Goal: Task Accomplishment & Management: Manage account settings

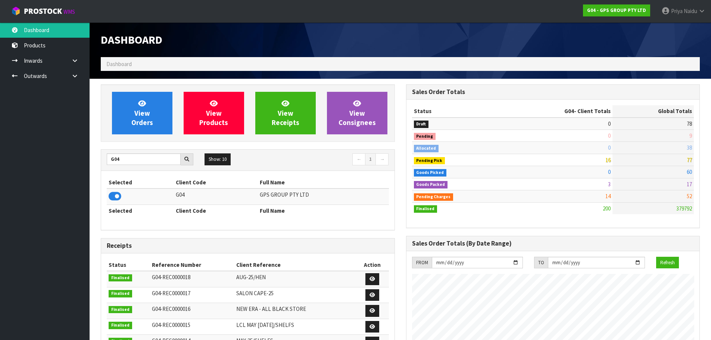
scroll to position [468, 305]
type input "G"
type input "N04"
click at [109, 198] on icon at bounding box center [115, 196] width 13 height 11
click at [110, 193] on icon at bounding box center [115, 196] width 13 height 11
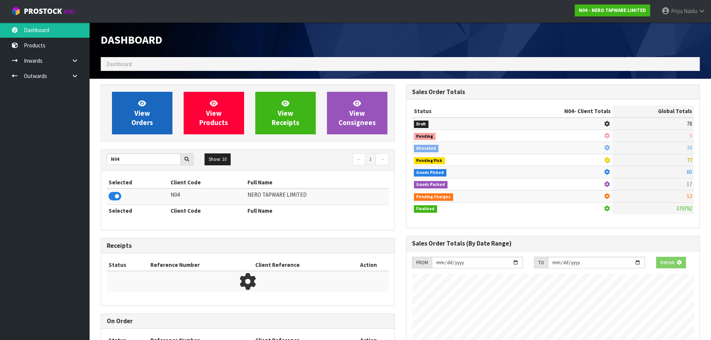
scroll to position [465, 305]
click at [123, 115] on link "View Orders" at bounding box center [142, 113] width 60 height 43
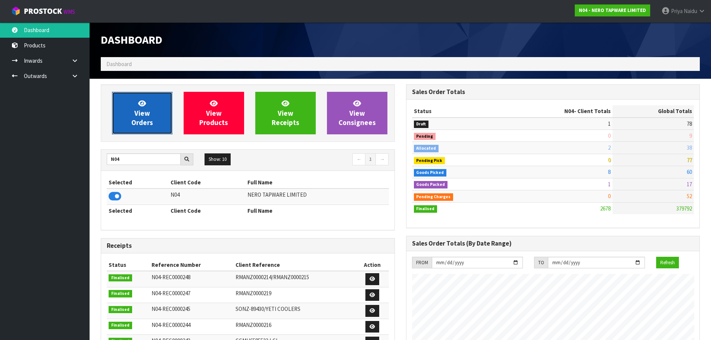
scroll to position [581, 305]
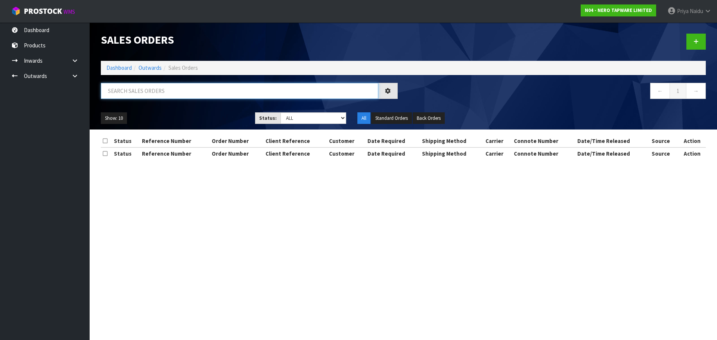
click at [137, 90] on input "text" at bounding box center [239, 91] width 277 height 16
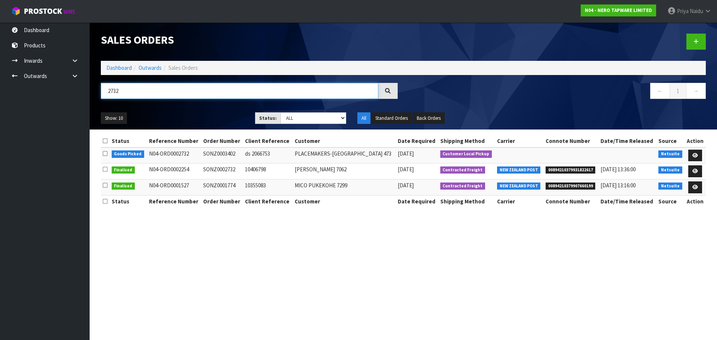
type input "2732"
click at [152, 115] on ul "Show: 10 5 10 25 50" at bounding box center [172, 118] width 143 height 12
click at [174, 165] on td "N04-ORD0002254" at bounding box center [174, 171] width 54 height 16
drag, startPoint x: 643, startPoint y: 177, endPoint x: 553, endPoint y: 278, distance: 135.3
click at [553, 278] on section "Sales Orders Dashboard Outwards Sales Orders 2732 ← 1 → Show: 10 5 10 25 50 Sta…" at bounding box center [358, 170] width 717 height 340
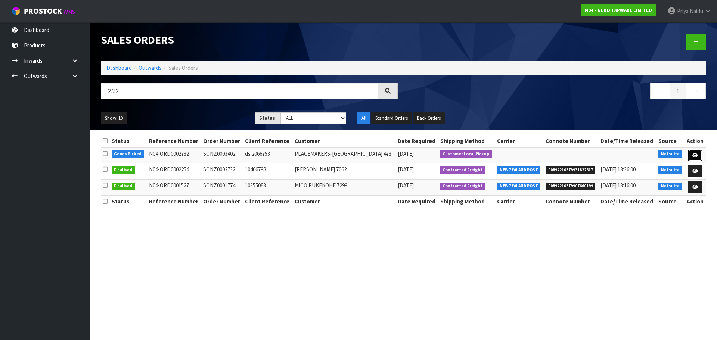
click at [695, 156] on icon at bounding box center [695, 155] width 6 height 5
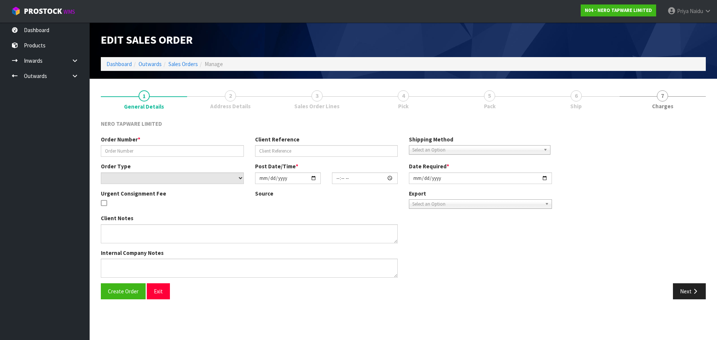
type input "SONZ0003402"
type input "ds 2066753"
select select "number:0"
type input "[DATE]"
type input "13:30:06.000"
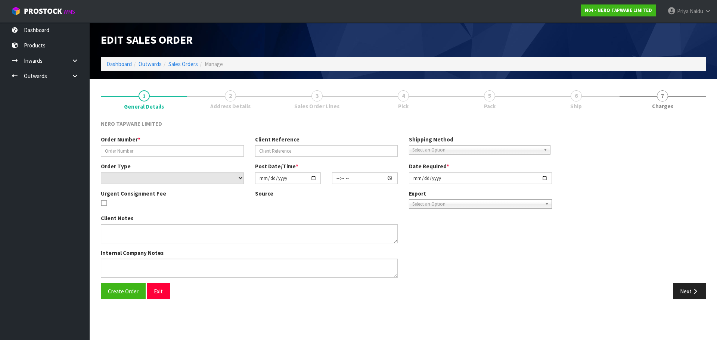
type input "[DATE]"
type textarea "customer pick up"
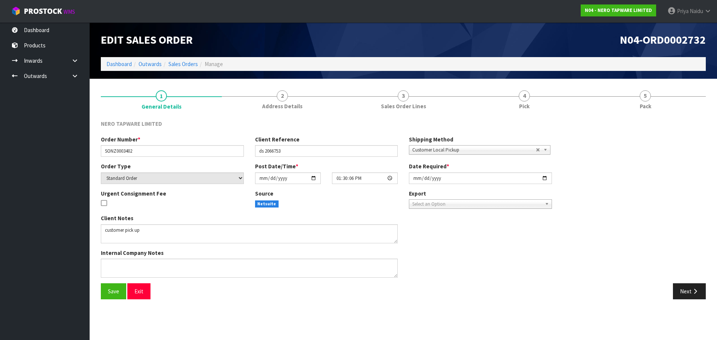
click at [564, 97] on link "4 Pick" at bounding box center [524, 98] width 121 height 29
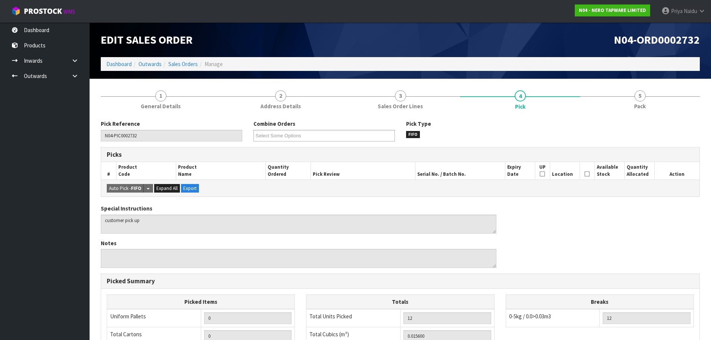
click at [624, 116] on div "Pick Reference N04-PIC0002732 Combine Orders N04-ORD0002717 N04-ORD0002720 N04-…" at bounding box center [400, 294] width 599 height 360
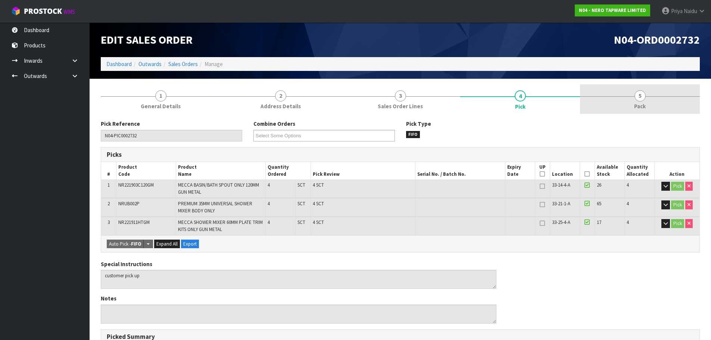
click at [623, 109] on link "5 Pack" at bounding box center [640, 98] width 120 height 29
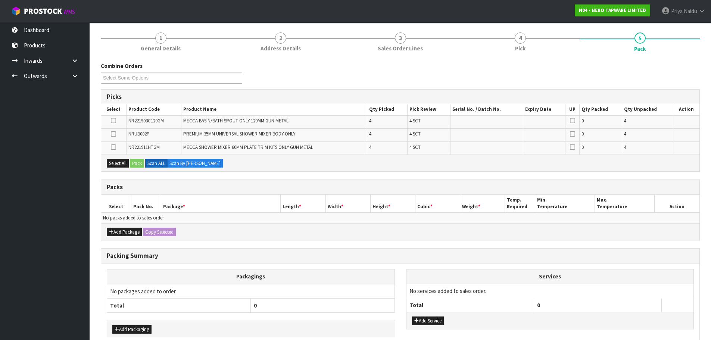
scroll to position [97, 0]
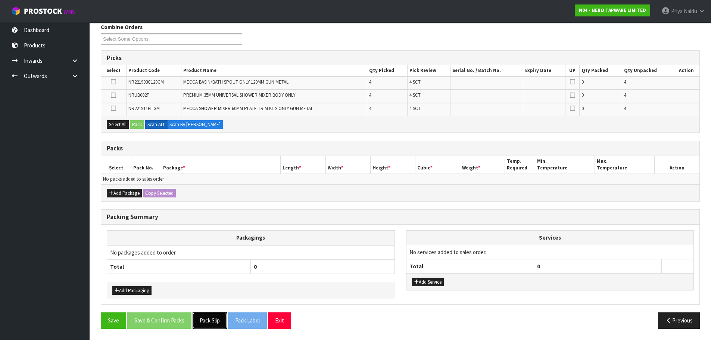
click at [214, 324] on button "Pack Slip" at bounding box center [210, 320] width 34 height 16
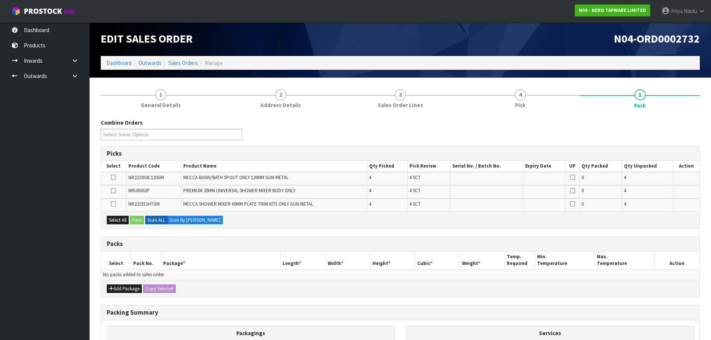
scroll to position [0, 0]
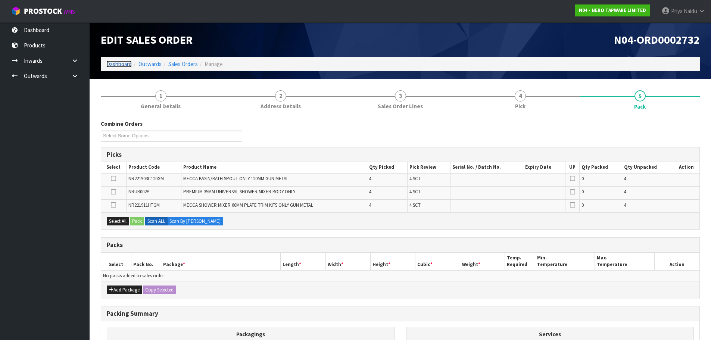
click at [118, 64] on link "Dashboard" at bounding box center [118, 63] width 25 height 7
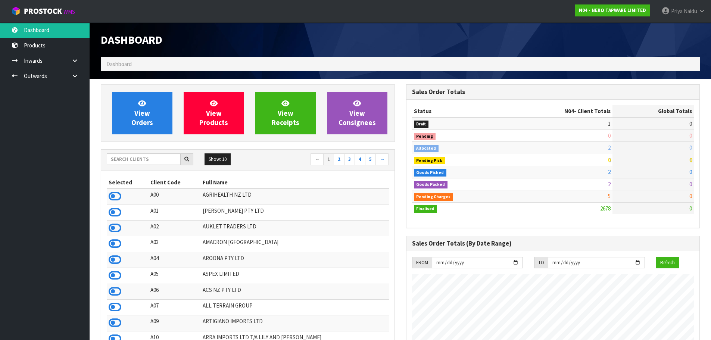
scroll to position [581, 305]
click at [139, 162] on input "text" at bounding box center [144, 159] width 74 height 12
click at [136, 162] on input "text" at bounding box center [144, 159] width 74 height 12
click at [138, 115] on span "View Orders" at bounding box center [142, 113] width 22 height 28
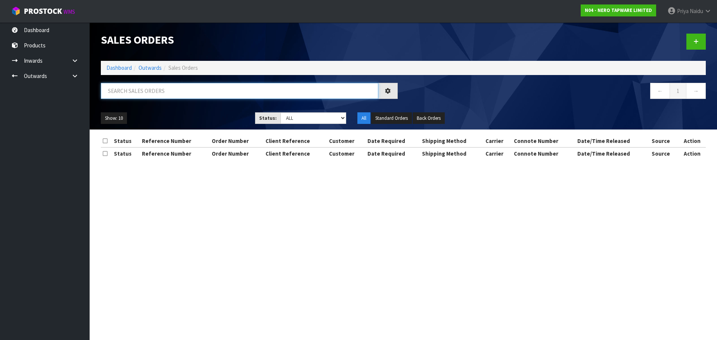
click at [149, 95] on input "text" at bounding box center [239, 91] width 277 height 16
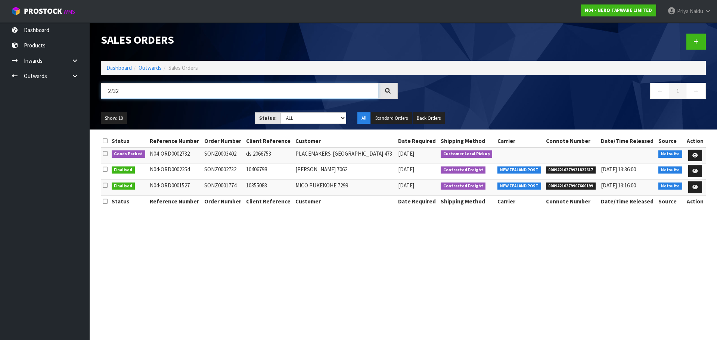
type input "2732"
click at [212, 108] on div "Show: 10 5 10 25 50 Status: Draft Pending Allocated Pending Pick Goods Picked G…" at bounding box center [403, 118] width 616 height 23
click at [696, 154] on icon at bounding box center [695, 155] width 6 height 5
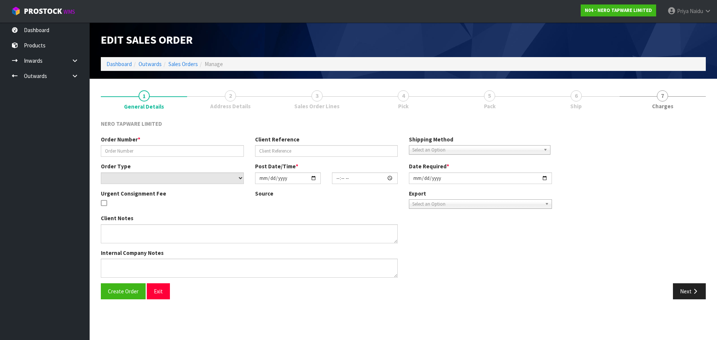
type input "SONZ0003402"
type input "ds 2066753"
select select "number:0"
type input "[DATE]"
type input "13:30:06.000"
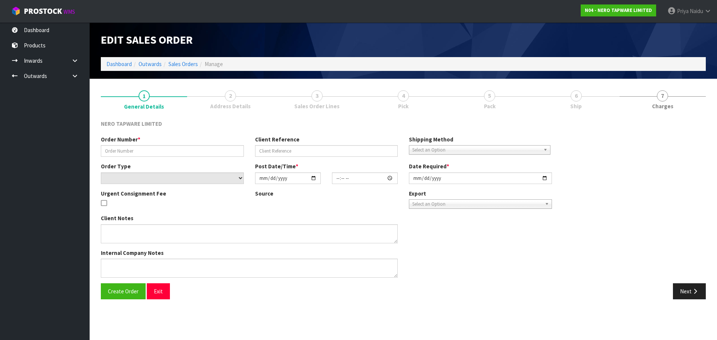
type input "[DATE]"
type textarea "customer pick up"
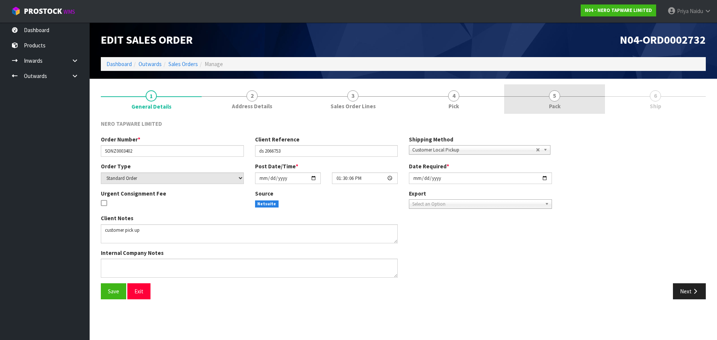
click at [542, 99] on link "5 Pack" at bounding box center [554, 98] width 101 height 29
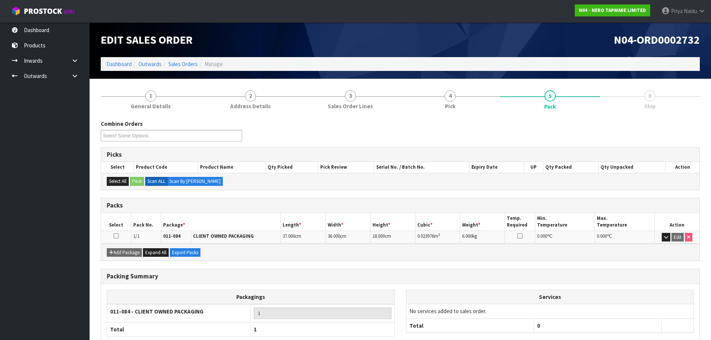
scroll to position [46, 0]
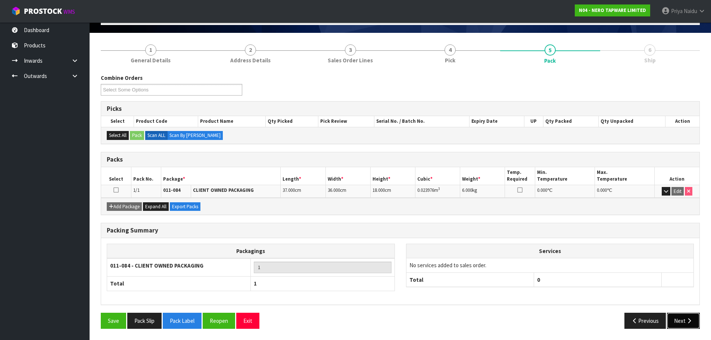
click at [676, 320] on button "Next" at bounding box center [683, 321] width 33 height 16
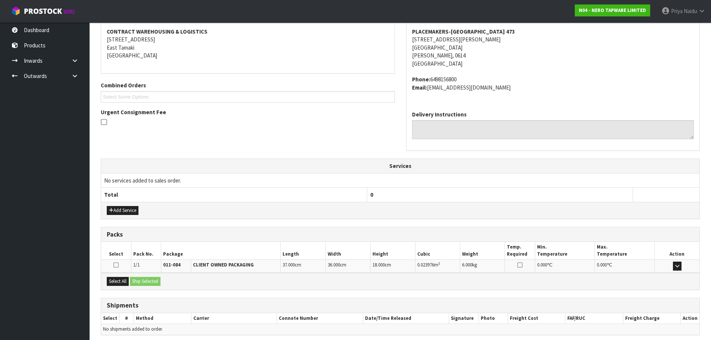
scroll to position [143, 0]
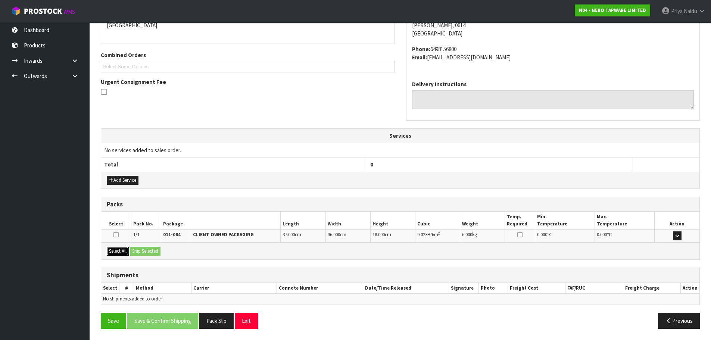
drag, startPoint x: 122, startPoint y: 252, endPoint x: 140, endPoint y: 249, distance: 17.8
click at [123, 252] on button "Select All" at bounding box center [118, 251] width 22 height 9
click at [140, 249] on button "Ship Selected" at bounding box center [145, 251] width 31 height 9
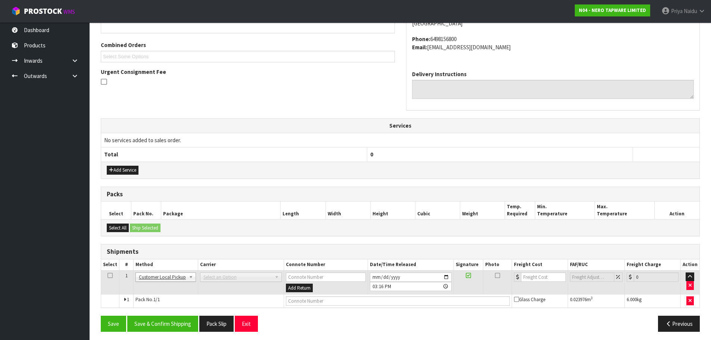
scroll to position [156, 0]
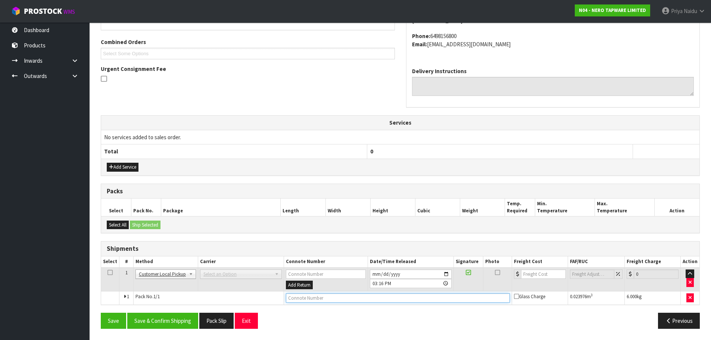
click at [307, 296] on input "text" at bounding box center [398, 297] width 224 height 9
type input "CUSTOMER COLLECTED"
click at [156, 315] on button "Save & Confirm Shipping" at bounding box center [162, 321] width 71 height 16
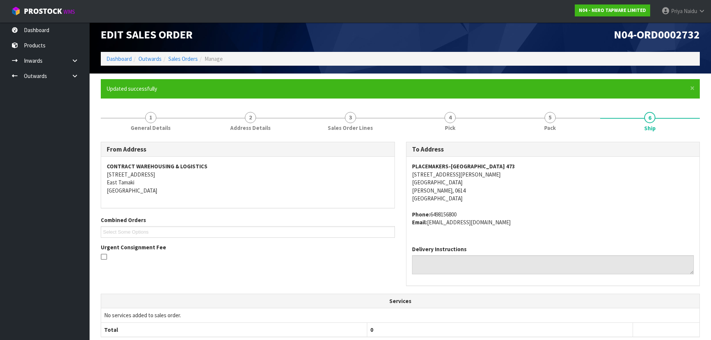
scroll to position [0, 0]
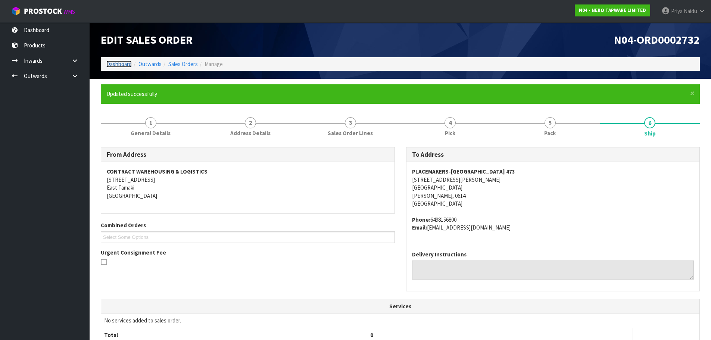
click at [126, 65] on link "Dashboard" at bounding box center [118, 63] width 25 height 7
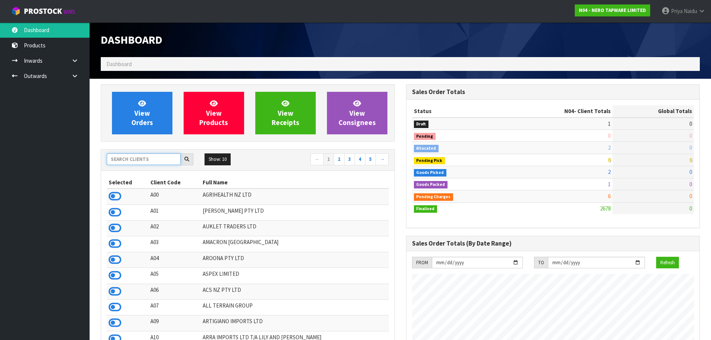
click at [140, 161] on input "text" at bounding box center [144, 159] width 74 height 12
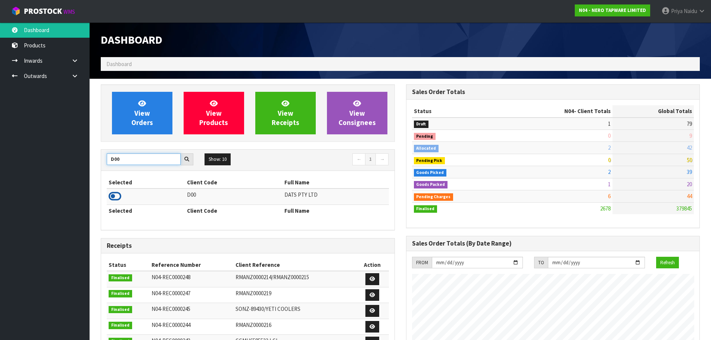
type input "D00"
click at [118, 196] on icon at bounding box center [115, 196] width 13 height 11
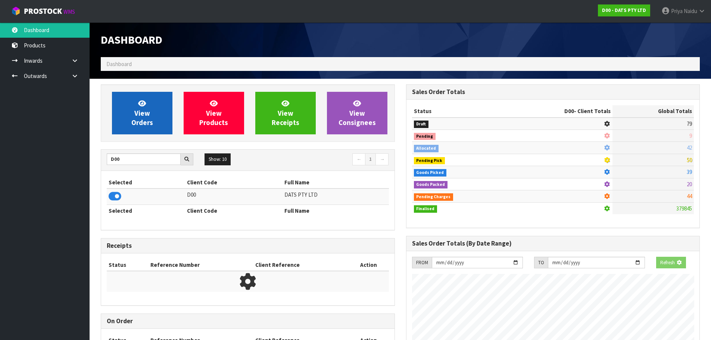
scroll to position [372739, 372899]
click at [134, 113] on link "View Orders" at bounding box center [142, 113] width 60 height 43
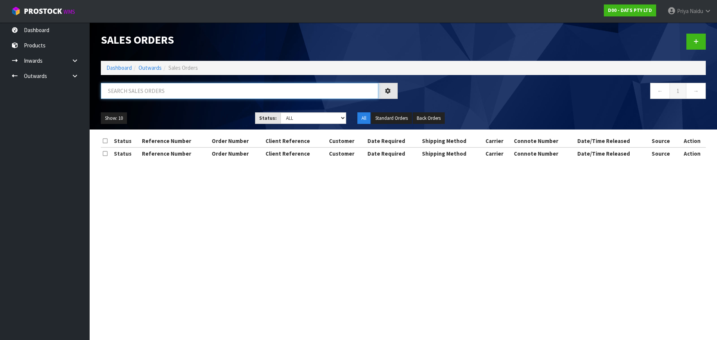
click at [136, 96] on input "text" at bounding box center [239, 91] width 277 height 16
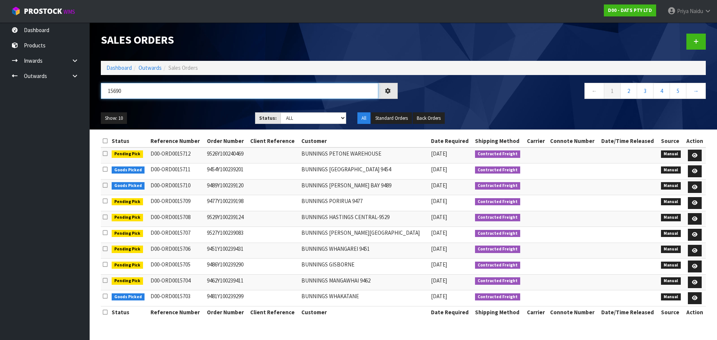
type input "15690"
click at [174, 111] on div "Show: 10 5 10 25 50 Status: Draft Pending Allocated Pending Pick Goods Picked G…" at bounding box center [403, 118] width 616 height 23
click at [308, 116] on select "Draft Pending Allocated Pending Pick Goods Picked Goods Packed Pending Charges …" at bounding box center [313, 118] width 66 height 12
select select "string:5"
click at [280, 112] on select "Draft Pending Allocated Pending Pick Goods Picked Goods Packed Pending Charges …" at bounding box center [313, 118] width 66 height 12
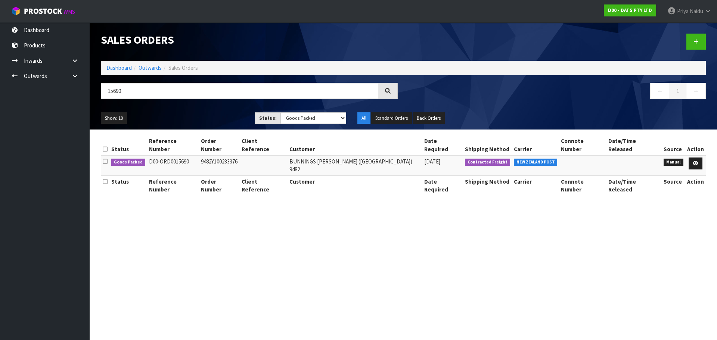
click at [190, 110] on div "Show: 10 5 10 25 50 Status: Draft Pending Allocated Pending Pick Goods Picked G…" at bounding box center [403, 118] width 616 height 23
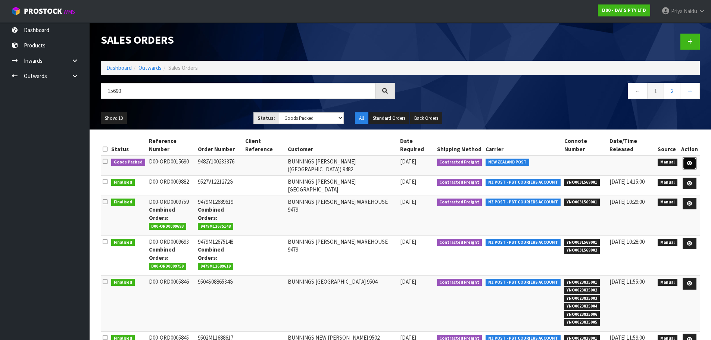
click at [689, 157] on link at bounding box center [690, 163] width 14 height 12
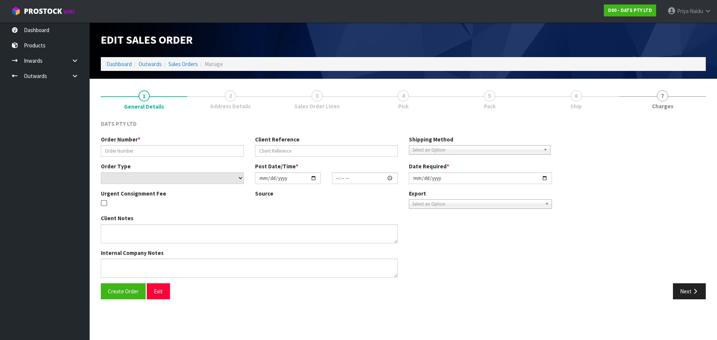
type input "9482Y100233376"
select select "number:0"
type input "[DATE]"
type input "09:01:00.000"
type input "[DATE]"
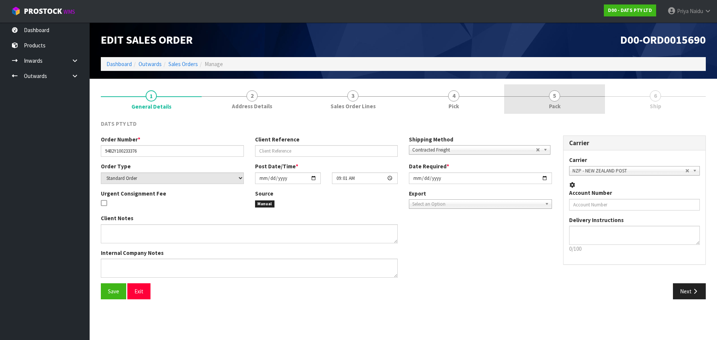
click at [550, 104] on span "Pack" at bounding box center [555, 106] width 12 height 8
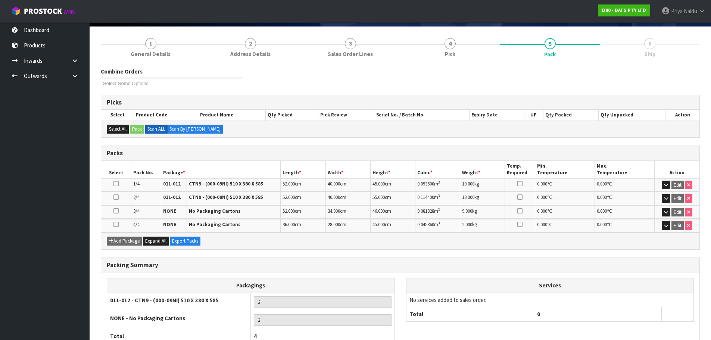
scroll to position [105, 0]
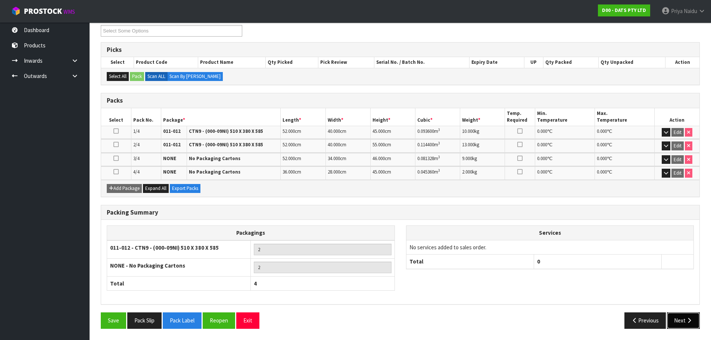
click at [675, 319] on button "Next" at bounding box center [683, 320] width 33 height 16
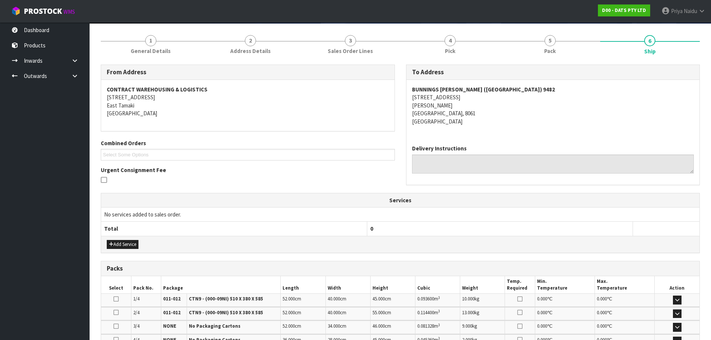
scroll to position [0, 0]
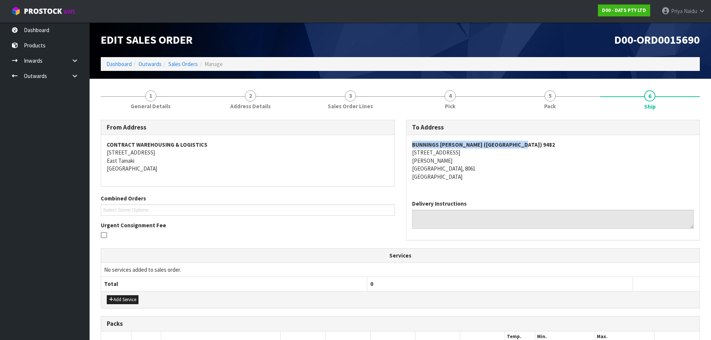
copy strong "BUNNINGS [PERSON_NAME] ([GEOGRAPHIC_DATA]) 9482"
drag, startPoint x: 411, startPoint y: 145, endPoint x: 522, endPoint y: 141, distance: 110.9
click at [522, 141] on div "BUNNINGS [PERSON_NAME] ([GEOGRAPHIC_DATA]) [STREET_ADDRESS][PERSON_NAME]" at bounding box center [552, 164] width 293 height 59
copy address "[STREET_ADDRESS][PERSON_NAME]"
drag, startPoint x: 408, startPoint y: 153, endPoint x: 480, endPoint y: 166, distance: 72.8
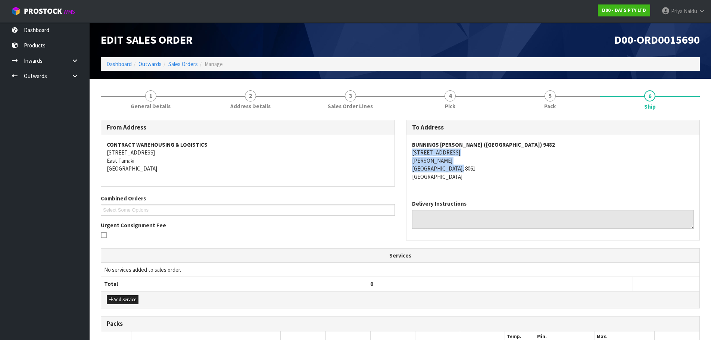
click at [480, 166] on div "BUNNINGS [PERSON_NAME] ([GEOGRAPHIC_DATA]) [STREET_ADDRESS][PERSON_NAME]" at bounding box center [552, 164] width 293 height 59
click at [511, 164] on address "BUNNINGS [PERSON_NAME] ([GEOGRAPHIC_DATA]) [STREET_ADDRESS][PERSON_NAME]" at bounding box center [553, 161] width 282 height 40
copy address "[STREET_ADDRESS]"
drag, startPoint x: 419, startPoint y: 153, endPoint x: 485, endPoint y: 157, distance: 65.8
click at [488, 157] on div "BUNNINGS [PERSON_NAME] ([GEOGRAPHIC_DATA]) [STREET_ADDRESS][PERSON_NAME]" at bounding box center [552, 164] width 293 height 59
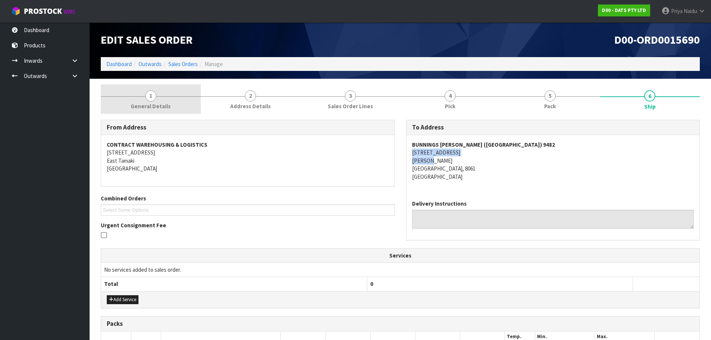
click at [138, 106] on span "General Details" at bounding box center [151, 106] width 40 height 8
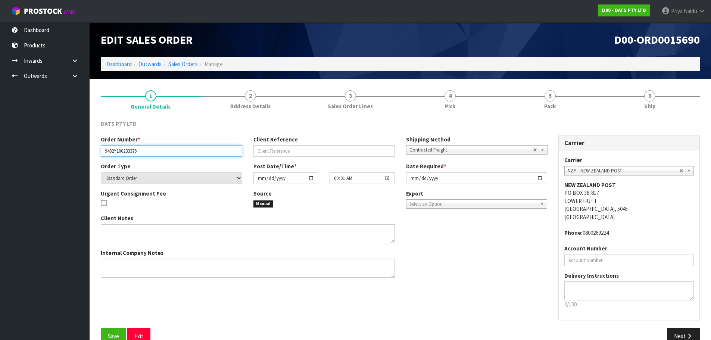
drag, startPoint x: 103, startPoint y: 154, endPoint x: 155, endPoint y: 152, distance: 51.9
click at [155, 152] on input "9482Y100233376" at bounding box center [171, 151] width 141 height 12
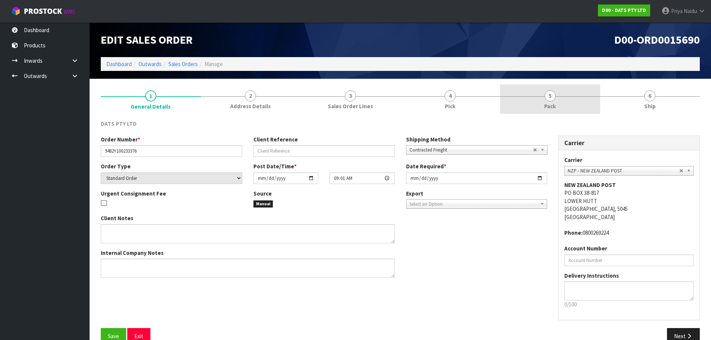
click at [536, 95] on link "5 Pack" at bounding box center [550, 98] width 100 height 29
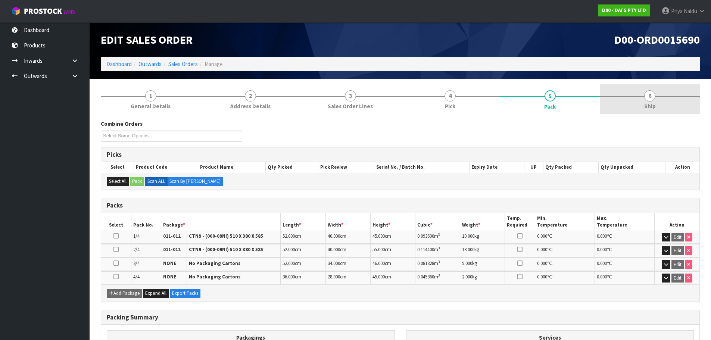
click at [627, 91] on link "6 Ship" at bounding box center [650, 98] width 100 height 29
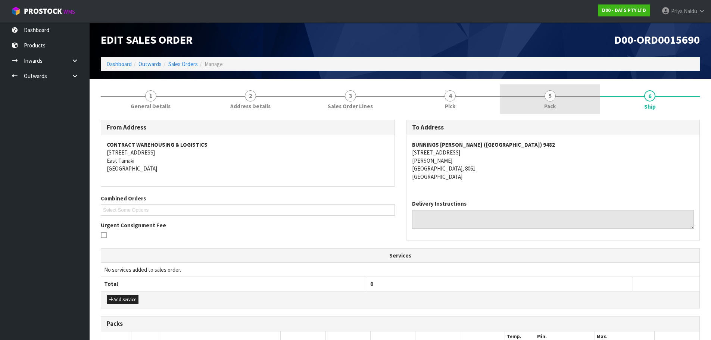
click at [535, 114] on link "5 Pack" at bounding box center [550, 98] width 100 height 29
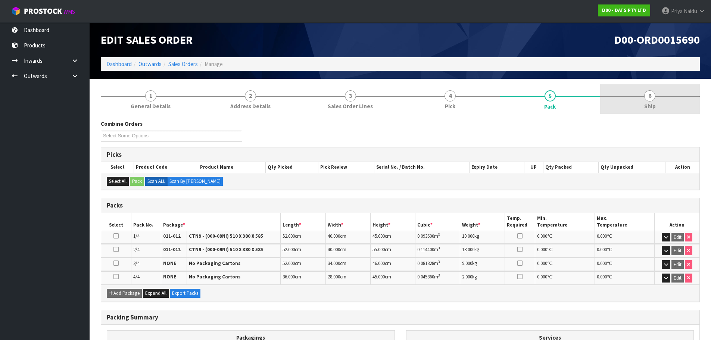
drag, startPoint x: 670, startPoint y: 94, endPoint x: 655, endPoint y: 104, distance: 18.1
click at [670, 94] on link "6 Ship" at bounding box center [650, 98] width 100 height 29
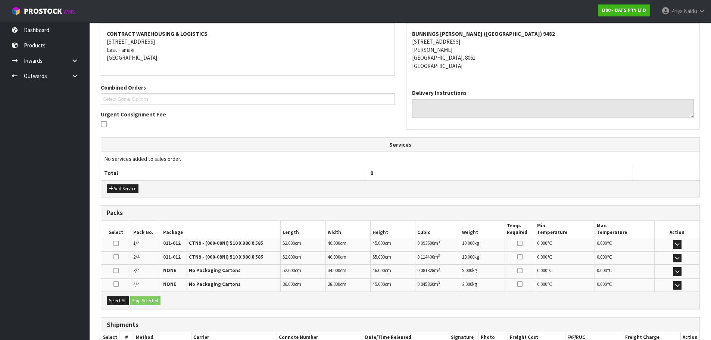
scroll to position [160, 0]
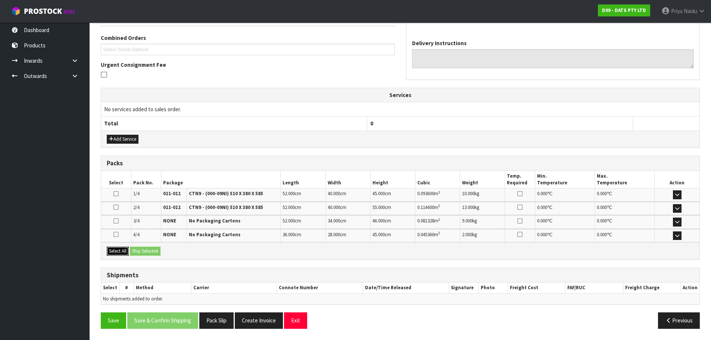
click at [123, 253] on button "Select All" at bounding box center [118, 251] width 22 height 9
click at [147, 250] on button "Ship Selected" at bounding box center [145, 251] width 31 height 9
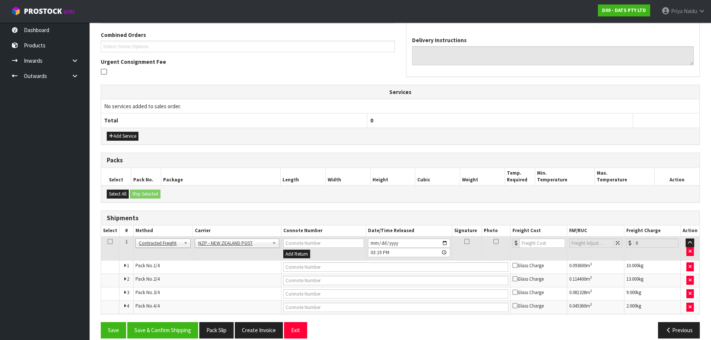
scroll to position [173, 0]
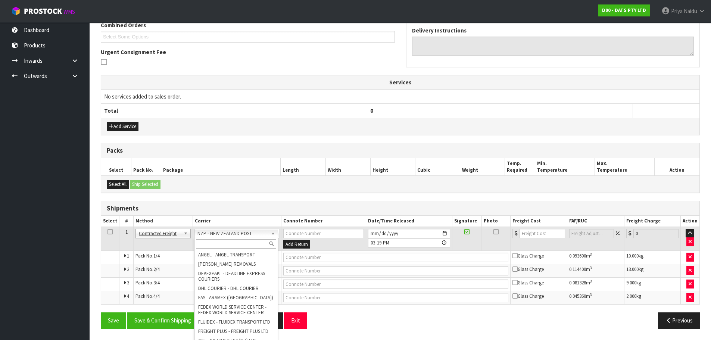
click at [222, 242] on input "text" at bounding box center [236, 243] width 81 height 9
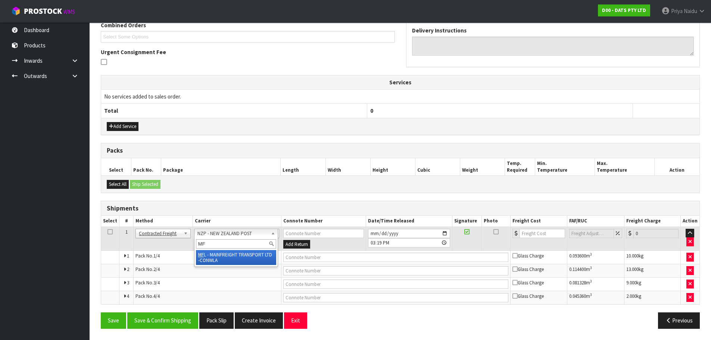
type input "MF"
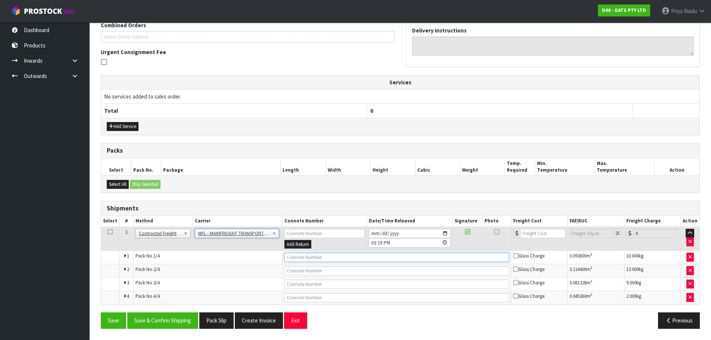
click at [294, 259] on input "text" at bounding box center [396, 257] width 225 height 9
paste input "FWM58553616"
type input "FWM58553616"
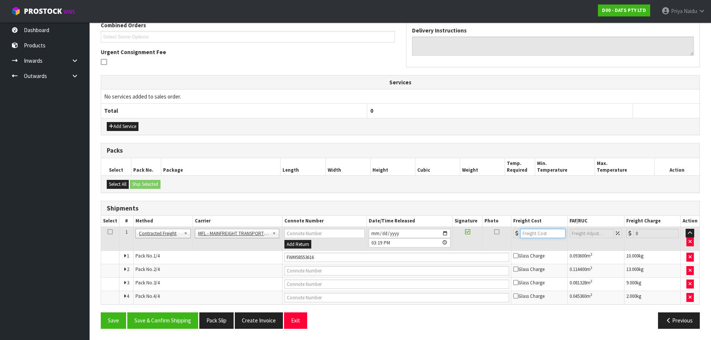
click at [531, 233] on input "number" at bounding box center [542, 233] width 45 height 9
type input "61"
click at [177, 313] on button "Save & Confirm Shipping" at bounding box center [162, 320] width 71 height 16
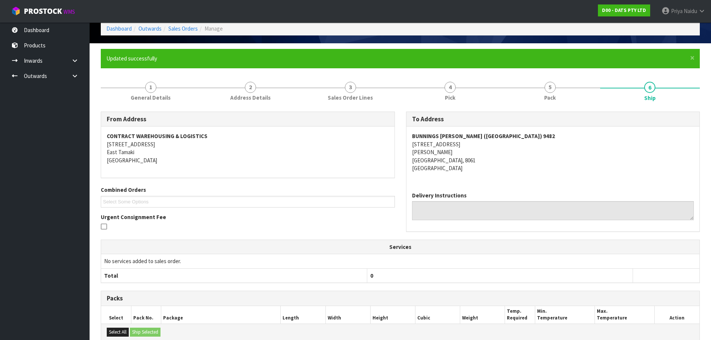
scroll to position [0, 0]
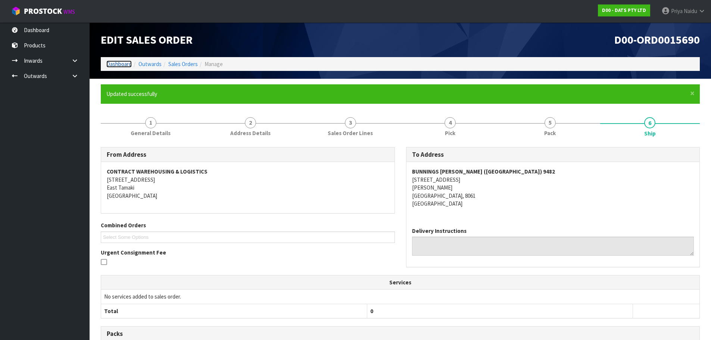
click at [126, 65] on link "Dashboard" at bounding box center [118, 63] width 25 height 7
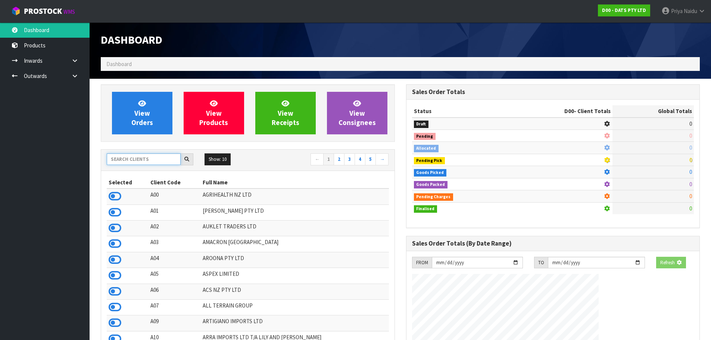
click at [136, 158] on input "text" at bounding box center [144, 159] width 74 height 12
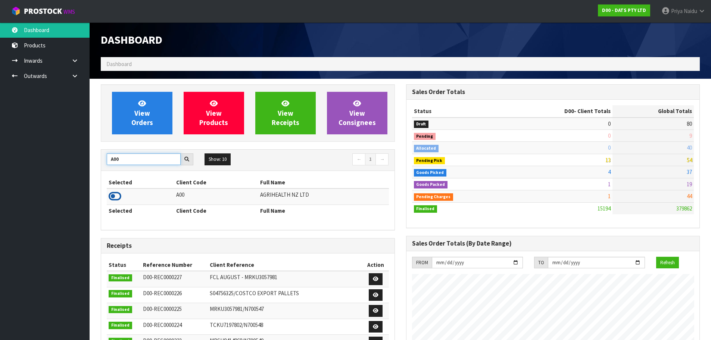
type input "A00"
click at [118, 194] on icon at bounding box center [115, 196] width 13 height 11
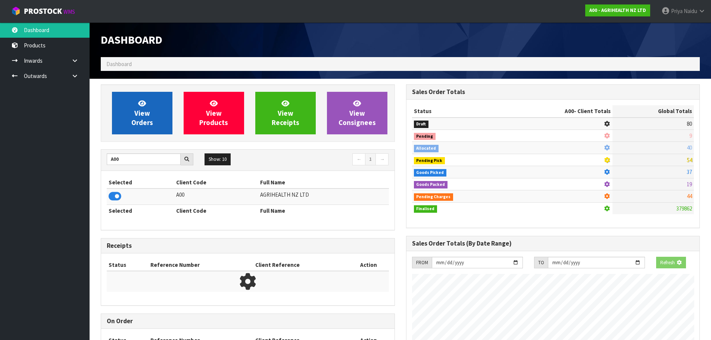
scroll to position [372739, 372899]
click at [142, 100] on icon at bounding box center [142, 103] width 8 height 7
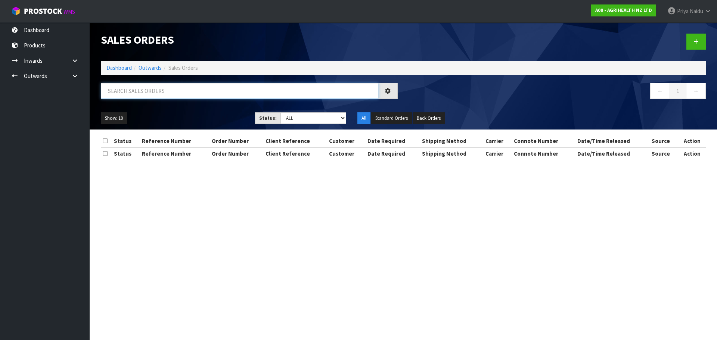
click at [149, 91] on input "text" at bounding box center [239, 91] width 277 height 16
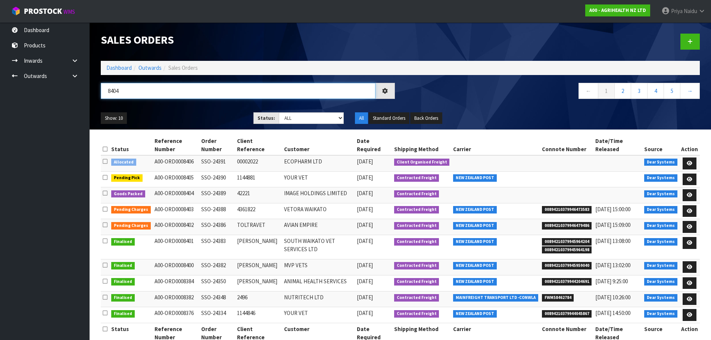
type input "8404"
click at [175, 107] on div "Show: 10 5 10 25 50 Status: Draft Pending Allocated Pending Pick Goods Picked G…" at bounding box center [400, 118] width 610 height 23
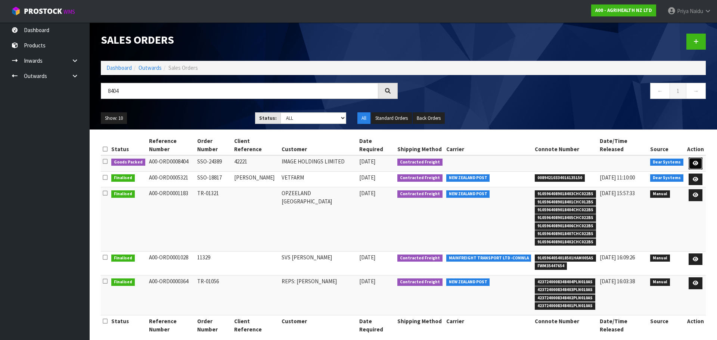
click at [690, 157] on link at bounding box center [695, 163] width 14 height 12
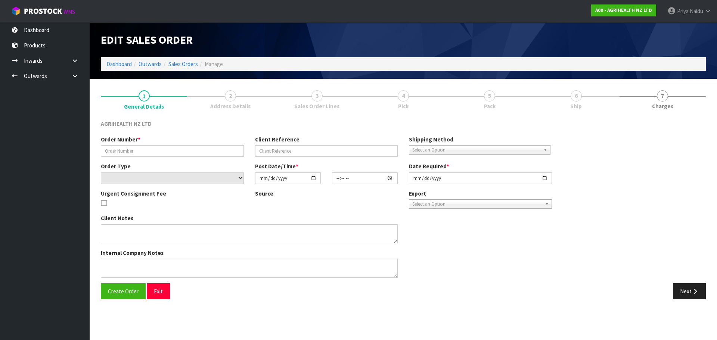
type input "SSO-24389"
type input "42221"
select select "number:0"
type input "[DATE]"
type input "11:30:35.000"
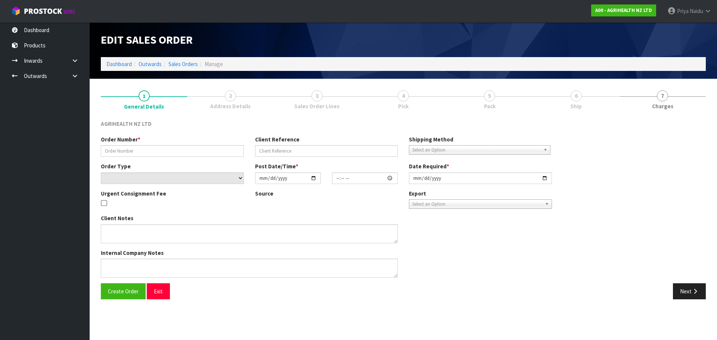
type input "[DATE]"
type textarea "SHIP BY: Freight"
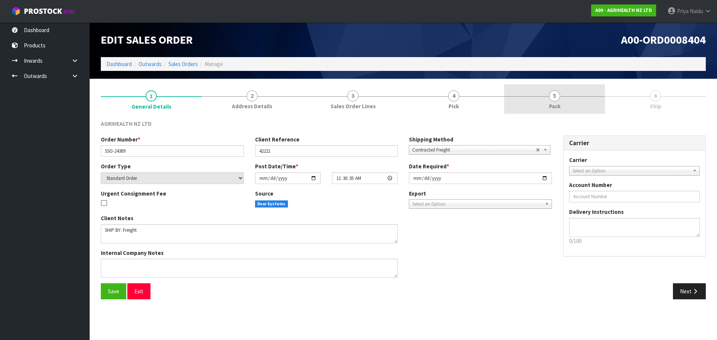
click at [568, 88] on link "5 Pack" at bounding box center [554, 98] width 101 height 29
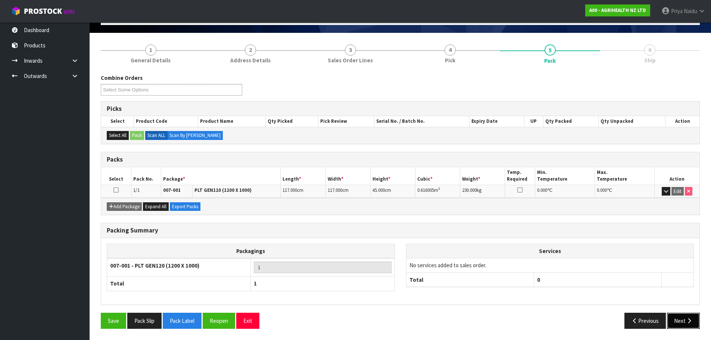
click at [683, 327] on button "Next" at bounding box center [683, 321] width 33 height 16
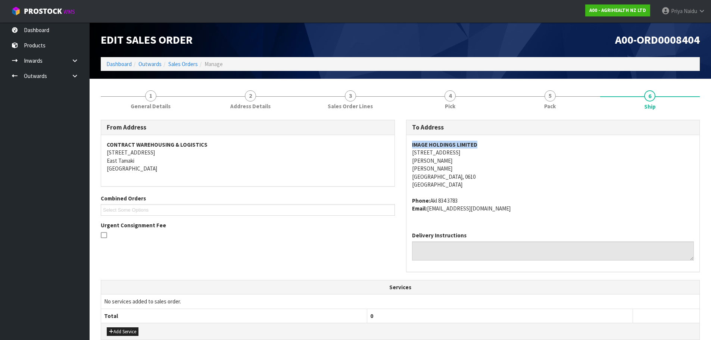
copy strong "IMAGE HOLDINGS LIMITED"
drag, startPoint x: 411, startPoint y: 146, endPoint x: 493, endPoint y: 148, distance: 82.1
click at [493, 148] on div "IMAGE HOLDINGS LIMITED [STREET_ADDRESS][PERSON_NAME][PERSON_NAME] Phone: Akl [P…" at bounding box center [552, 180] width 293 height 91
click at [524, 152] on address "IMAGE HOLDINGS LIMITED [STREET_ADDRESS][PERSON_NAME][PERSON_NAME]" at bounding box center [553, 165] width 282 height 48
copy address "[STREET_ADDRESS]"
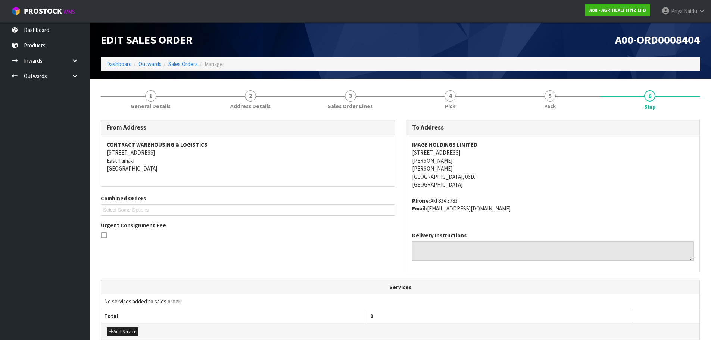
drag, startPoint x: 406, startPoint y: 153, endPoint x: 467, endPoint y: 149, distance: 61.3
click at [475, 149] on div "To Address IMAGE HOLDINGS LIMITED [STREET_ADDRESS][PERSON_NAME][PERSON_NAME] Ph…" at bounding box center [553, 196] width 294 height 152
copy strong "IMAGE HOLDINGS LIMITED"
drag, startPoint x: 408, startPoint y: 141, endPoint x: 424, endPoint y: 162, distance: 26.3
click at [489, 147] on div "IMAGE HOLDINGS LIMITED [STREET_ADDRESS][PERSON_NAME][PERSON_NAME] Phone: Akl [P…" at bounding box center [552, 180] width 293 height 91
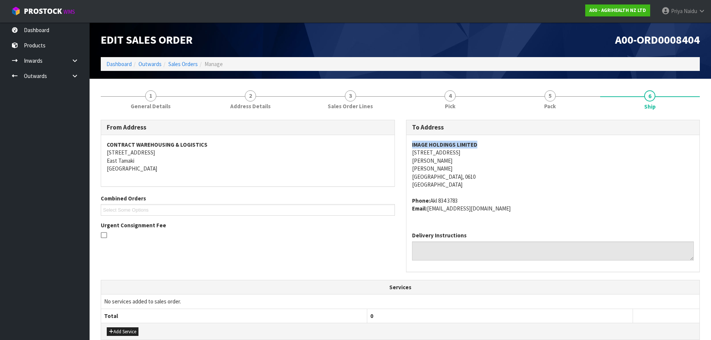
copy address "Akl 834 3783"
drag, startPoint x: 431, startPoint y: 203, endPoint x: 468, endPoint y: 199, distance: 37.2
click at [468, 199] on address "Phone: Akl [PHONE_NUMBER] Email: [EMAIL_ADDRESS][DOMAIN_NAME]" at bounding box center [553, 205] width 282 height 16
copy address "[EMAIL_ADDRESS][DOMAIN_NAME]"
drag, startPoint x: 430, startPoint y: 210, endPoint x: 182, endPoint y: 235, distance: 248.6
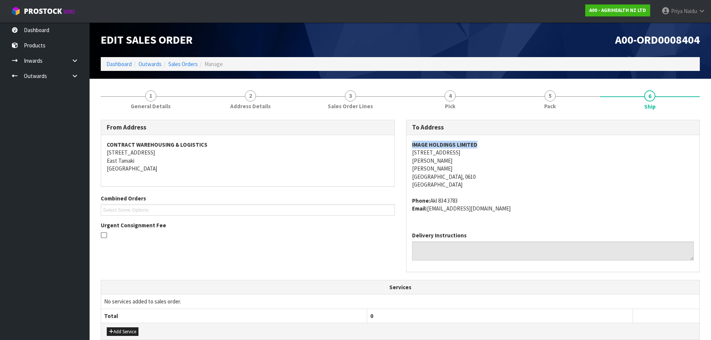
click at [518, 219] on div "IMAGE HOLDINGS LIMITED [STREET_ADDRESS][PERSON_NAME][PERSON_NAME] Phone: Akl [P…" at bounding box center [552, 180] width 293 height 91
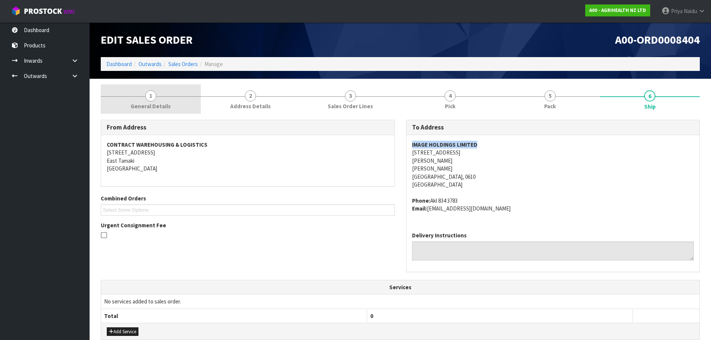
click at [136, 106] on span "General Details" at bounding box center [151, 106] width 40 height 8
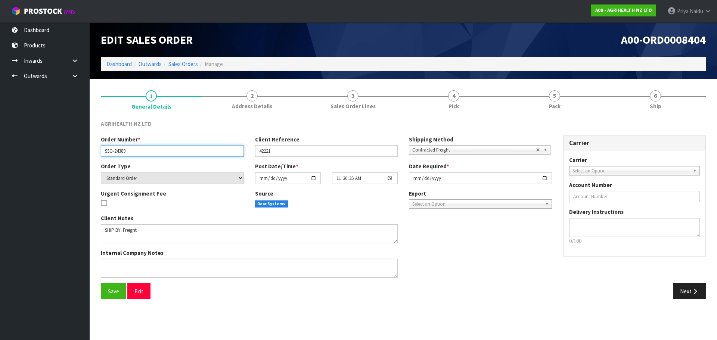
drag, startPoint x: 102, startPoint y: 154, endPoint x: 135, endPoint y: 152, distance: 32.5
click at [135, 152] on input "SSO-24389" at bounding box center [172, 151] width 143 height 12
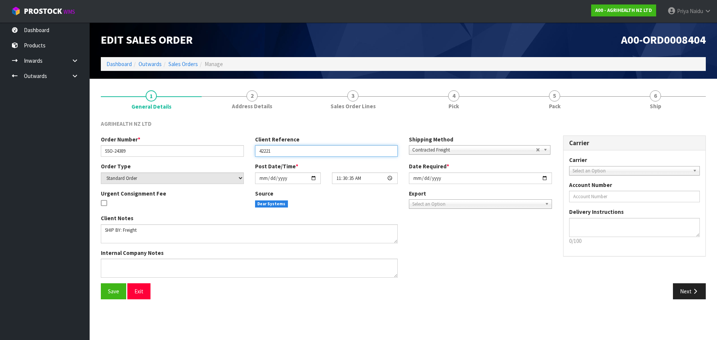
drag, startPoint x: 259, startPoint y: 152, endPoint x: 296, endPoint y: 149, distance: 37.4
click at [297, 148] on input "42221" at bounding box center [326, 151] width 143 height 12
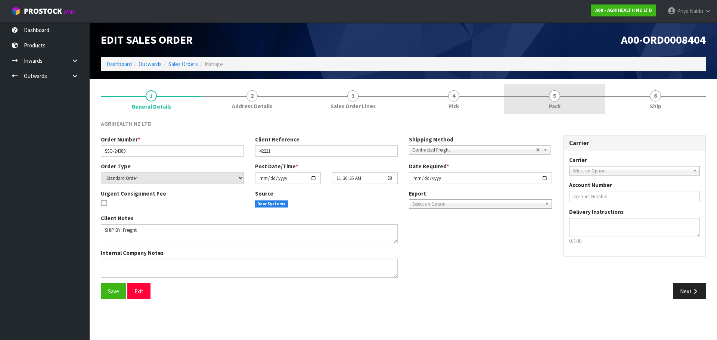
click at [544, 104] on link "5 Pack" at bounding box center [554, 98] width 101 height 29
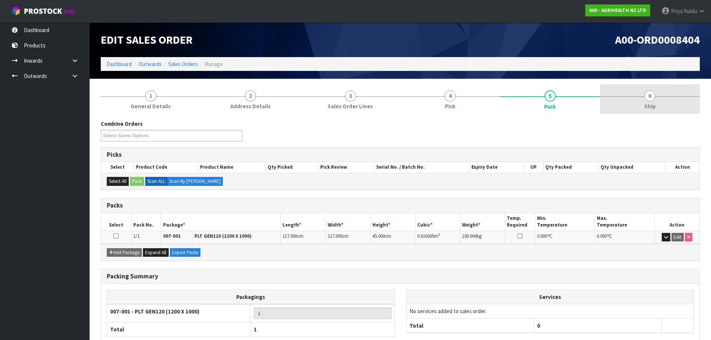
drag, startPoint x: 614, startPoint y: 99, endPoint x: 602, endPoint y: 104, distance: 13.4
click at [614, 99] on link "6 Ship" at bounding box center [650, 98] width 100 height 29
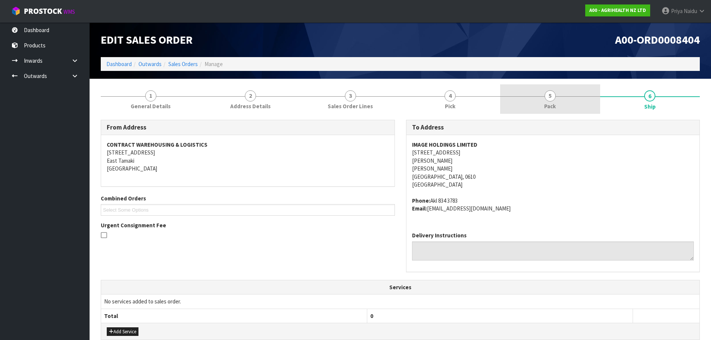
click at [523, 110] on link "5 Pack" at bounding box center [550, 98] width 100 height 29
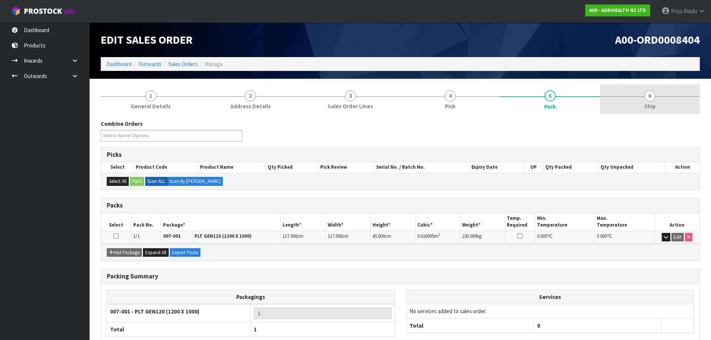
click at [636, 96] on link "6 Ship" at bounding box center [650, 98] width 100 height 29
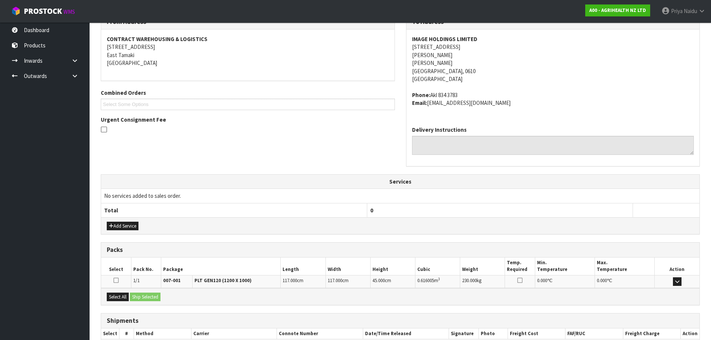
scroll to position [151, 0]
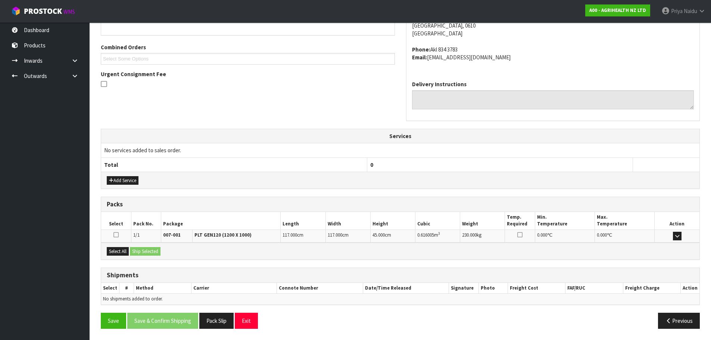
click at [120, 256] on div "Select All Ship Selected" at bounding box center [400, 251] width 598 height 17
click at [124, 247] on button "Select All" at bounding box center [118, 251] width 22 height 9
drag, startPoint x: 118, startPoint y: 252, endPoint x: 134, endPoint y: 251, distance: 15.3
click at [120, 252] on button "Select All" at bounding box center [118, 251] width 22 height 9
click at [135, 250] on button "Ship Selected" at bounding box center [145, 251] width 31 height 9
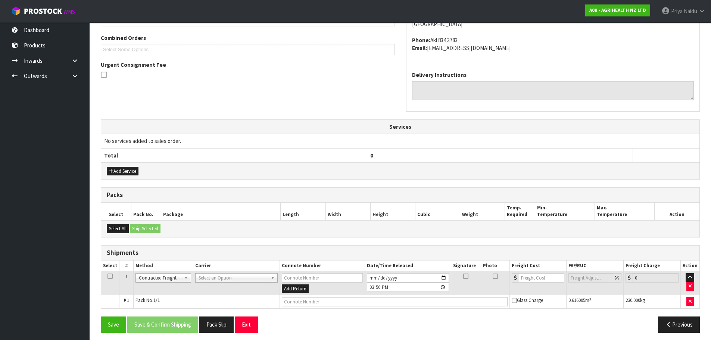
scroll to position [165, 0]
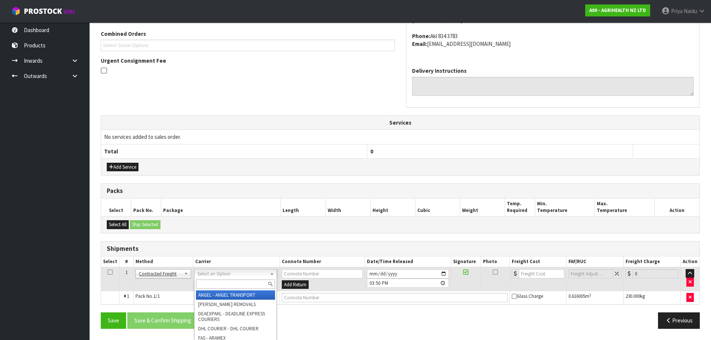
click at [204, 281] on input "text" at bounding box center [235, 284] width 79 height 9
type input "MF"
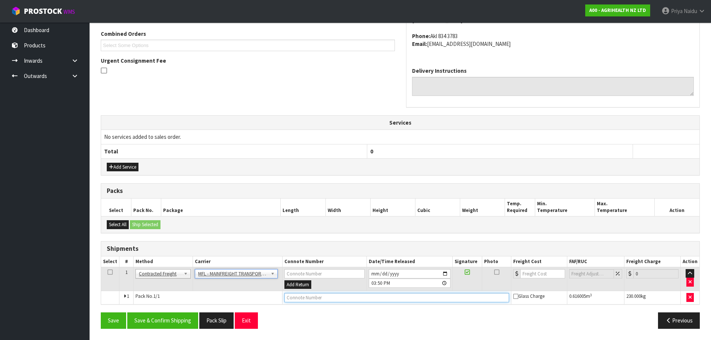
click at [301, 294] on input "text" at bounding box center [396, 297] width 225 height 9
paste input "FWM58554455"
type input "FWM58554455"
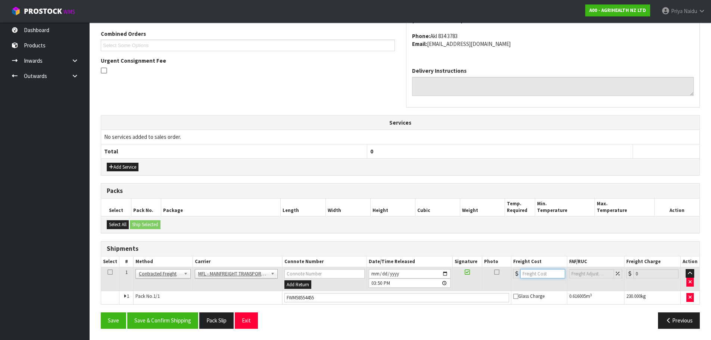
click at [527, 272] on input "number" at bounding box center [542, 273] width 45 height 9
type input "36"
click at [173, 319] on button "Save & Confirm Shipping" at bounding box center [162, 320] width 71 height 16
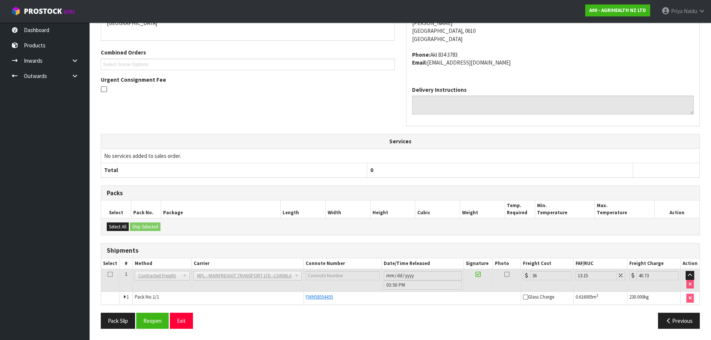
scroll to position [0, 0]
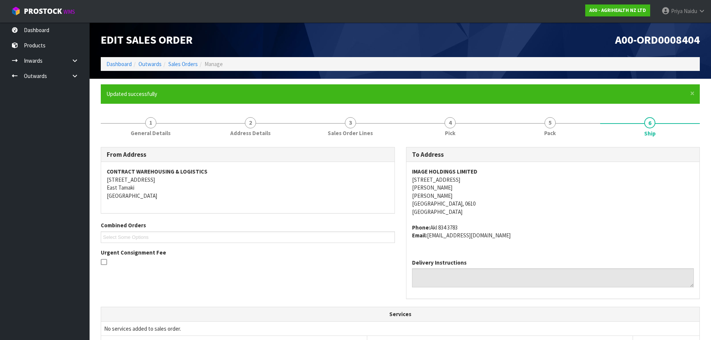
click at [301, 262] on div at bounding box center [248, 262] width 294 height 9
click at [296, 265] on div at bounding box center [248, 262] width 294 height 9
click at [314, 282] on div "From Address CONTRACT WAREHOUSING & LOGISTICS [STREET_ADDRESS] Combined Orders …" at bounding box center [400, 227] width 610 height 160
click at [313, 284] on div "From Address CONTRACT WAREHOUSING & LOGISTICS [STREET_ADDRESS] Combined Orders …" at bounding box center [400, 227] width 610 height 160
